Goal: Task Accomplishment & Management: Use online tool/utility

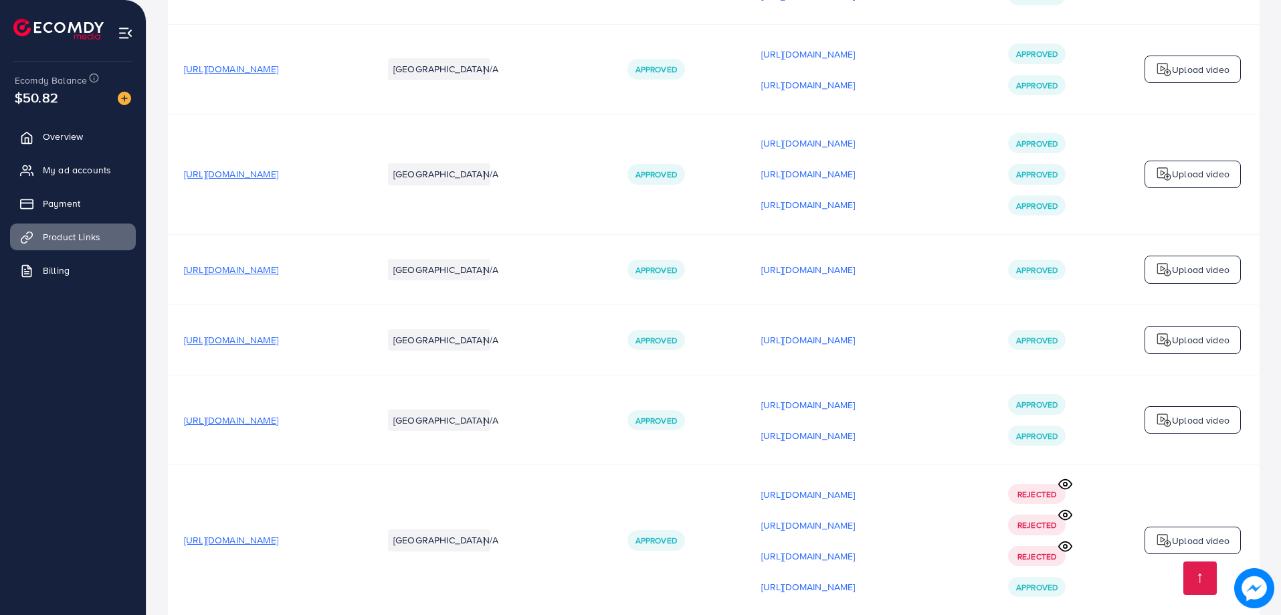
scroll to position [6609, 0]
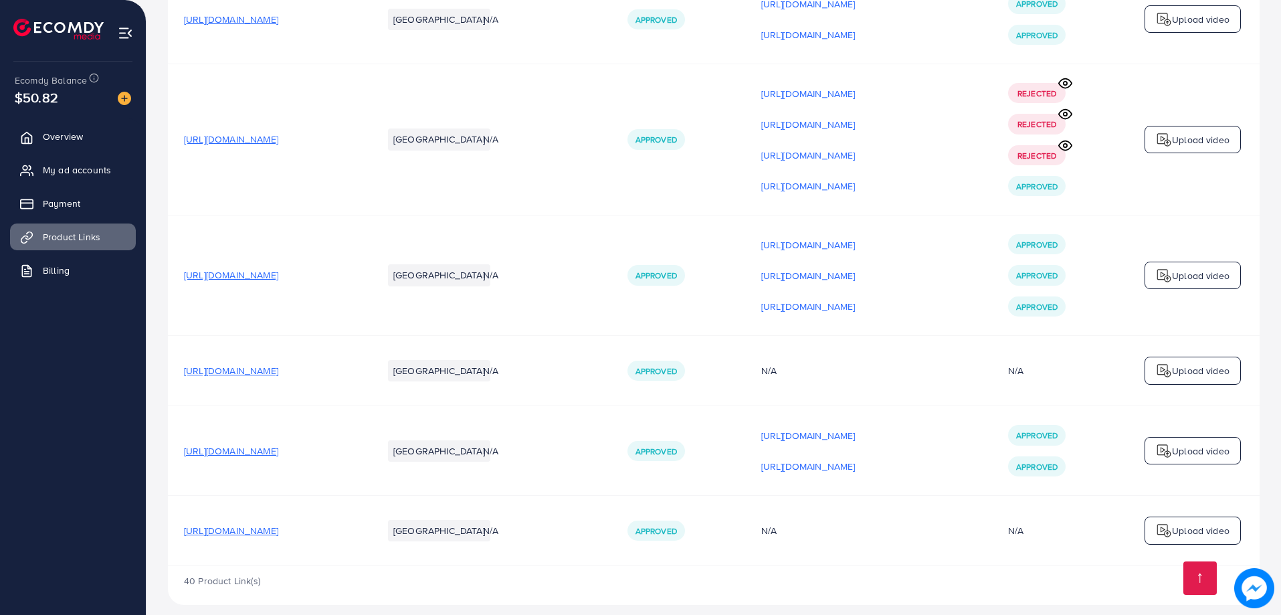
click at [1183, 448] on div "Upload video" at bounding box center [1193, 451] width 96 height 28
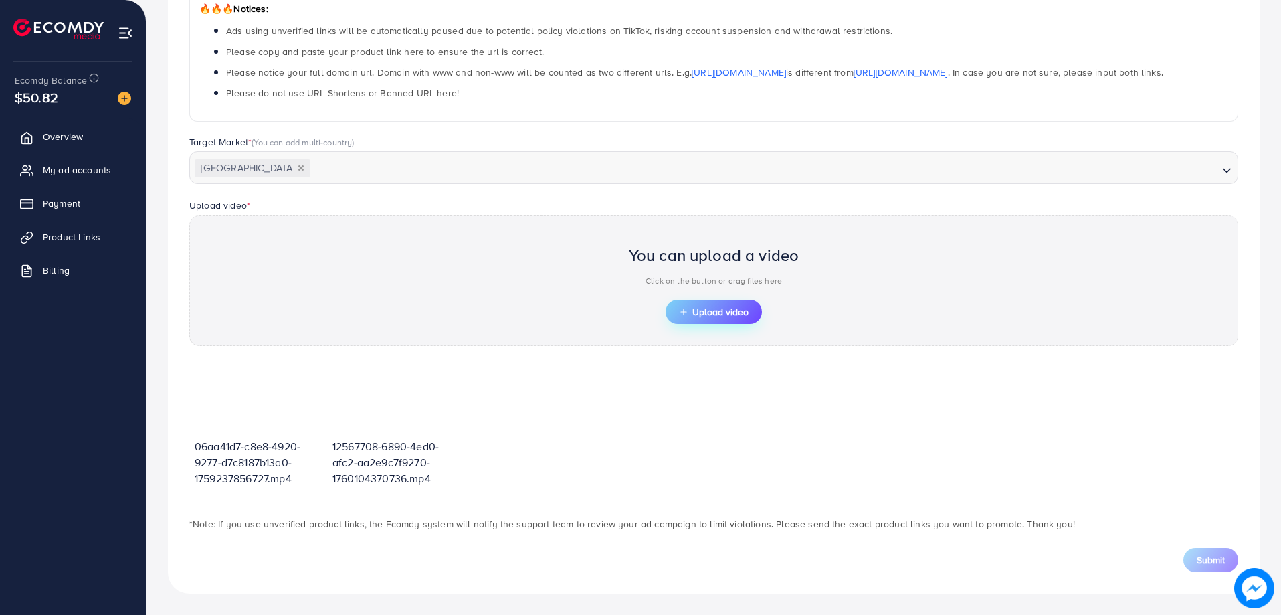
click at [706, 312] on span "Upload video" at bounding box center [714, 311] width 70 height 9
click at [713, 315] on span "Upload video" at bounding box center [714, 311] width 70 height 9
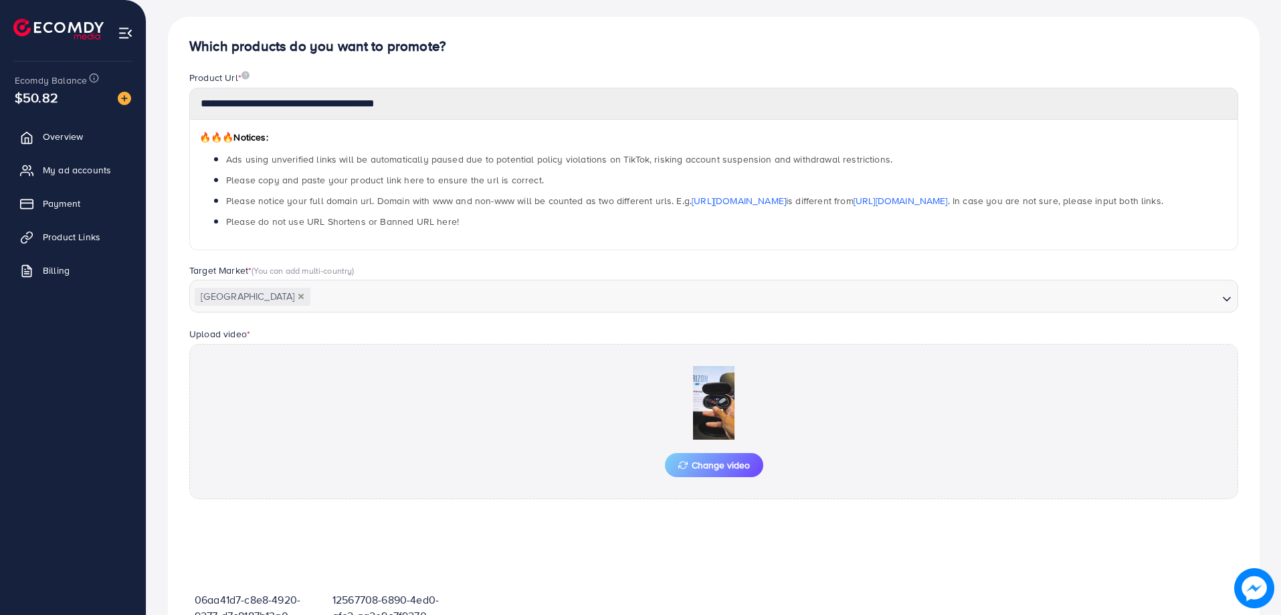
scroll to position [259, 0]
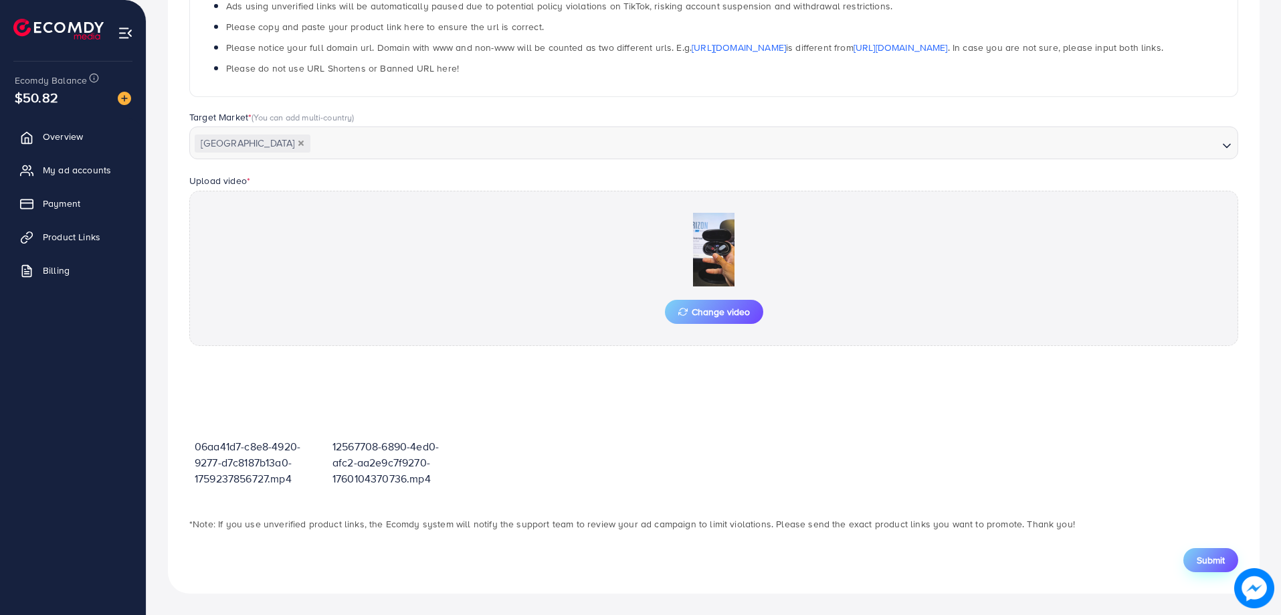
click at [1213, 566] on span "Submit" at bounding box center [1211, 559] width 28 height 13
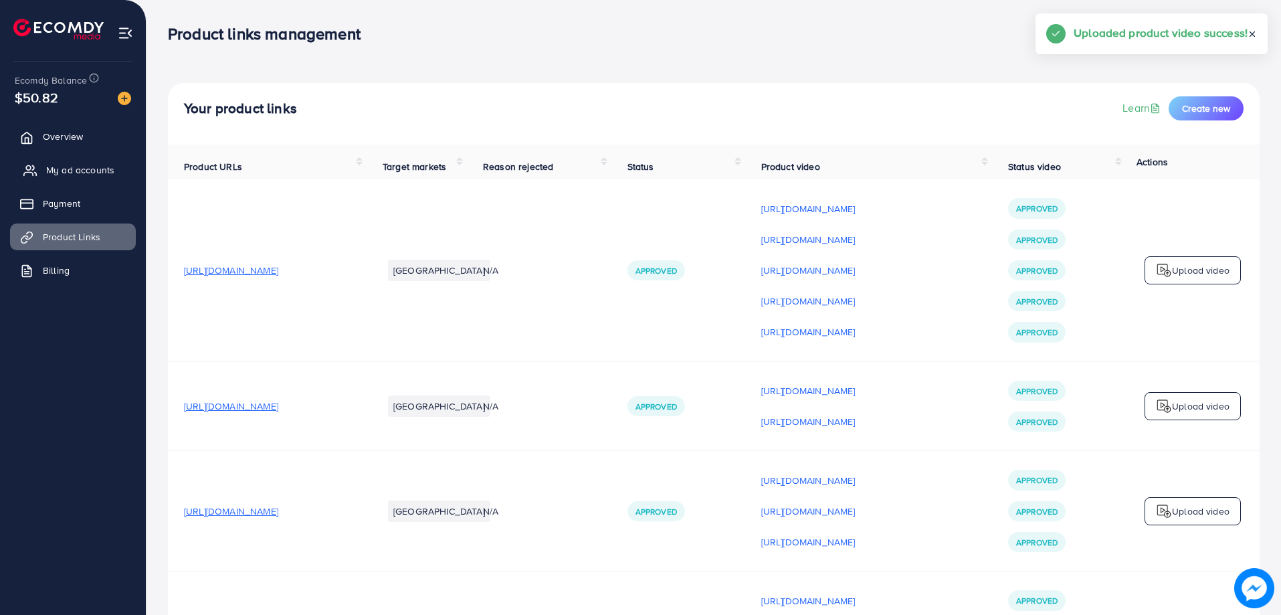
click at [79, 177] on span "My ad accounts" at bounding box center [80, 169] width 68 height 13
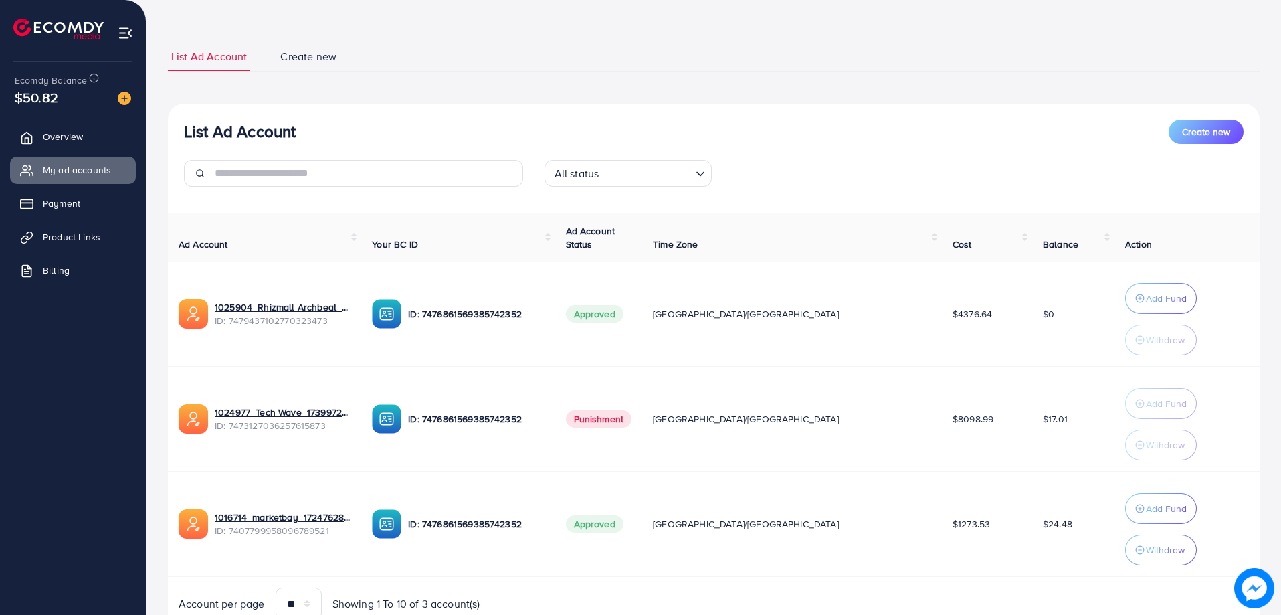
scroll to position [115, 0]
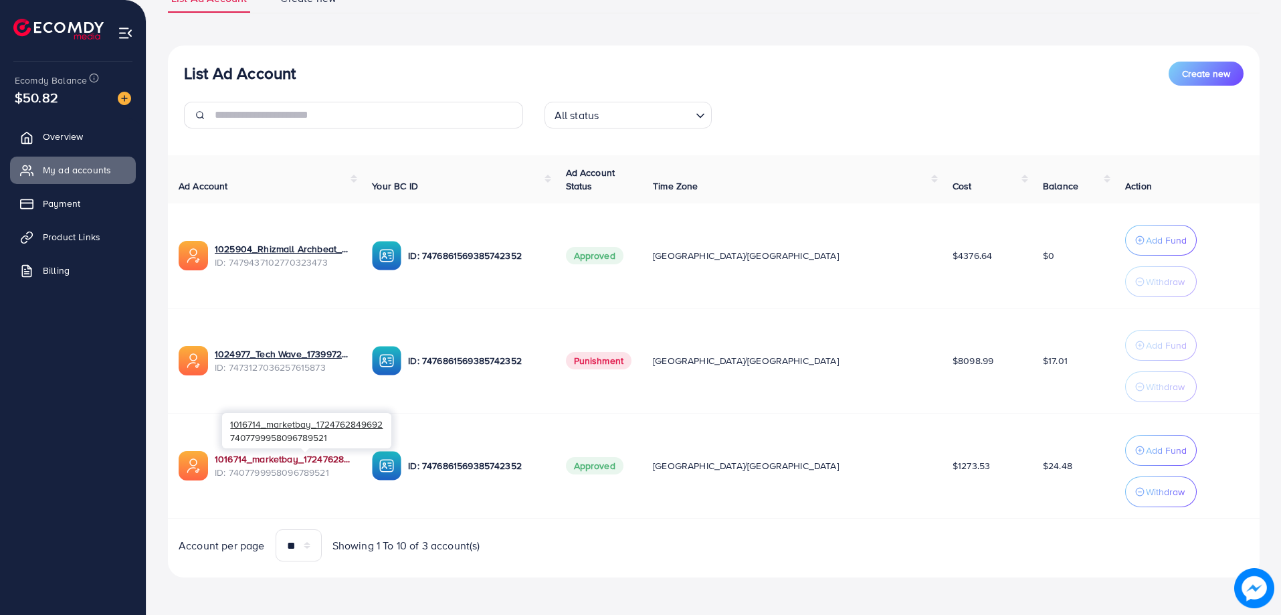
click at [274, 462] on link "1016714_marketbay_1724762849692" at bounding box center [283, 458] width 136 height 13
